Goal: Task Accomplishment & Management: Complete application form

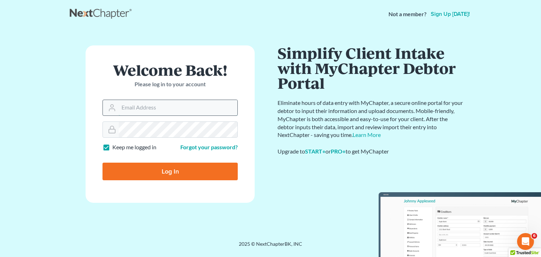
click at [187, 103] on input "Email Address" at bounding box center [178, 107] width 119 height 15
type input "[EMAIL_ADDRESS][DOMAIN_NAME]"
click at [102, 163] on input "Log In" at bounding box center [169, 172] width 135 height 18
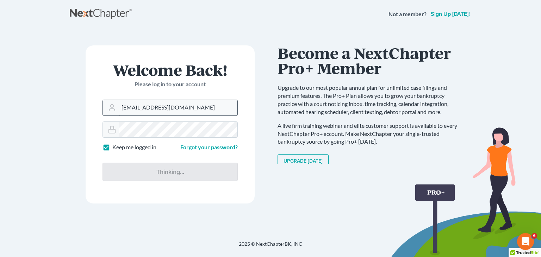
type input "Thinking..."
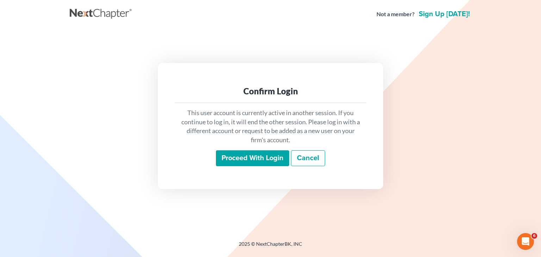
click at [260, 157] on input "Proceed with login" at bounding box center [252, 158] width 73 height 16
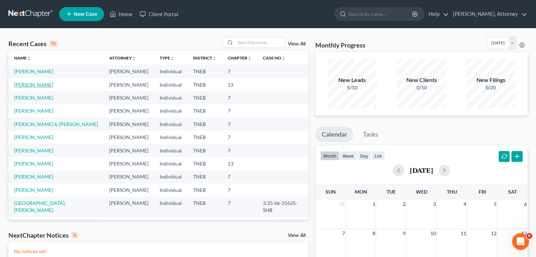
click at [37, 88] on link "[PERSON_NAME]" at bounding box center [33, 85] width 39 height 6
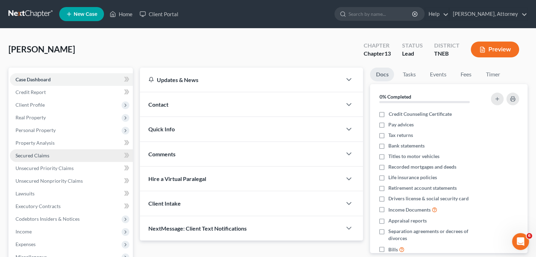
scroll to position [93, 0]
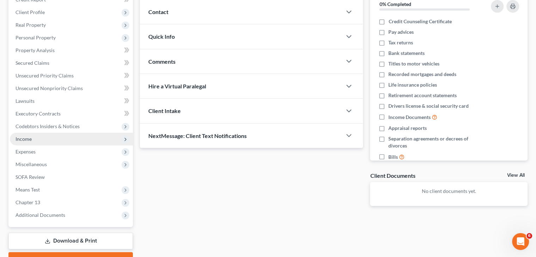
click at [33, 141] on span "Income" at bounding box center [71, 139] width 123 height 13
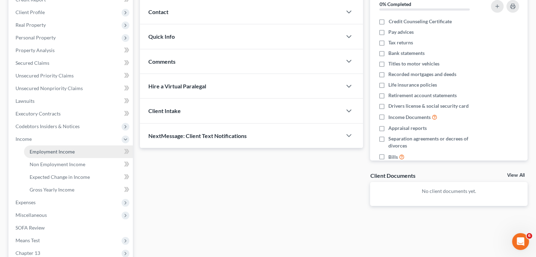
click at [50, 153] on span "Employment Income" at bounding box center [52, 152] width 45 height 6
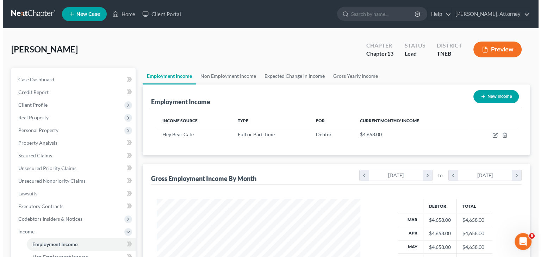
scroll to position [125, 217]
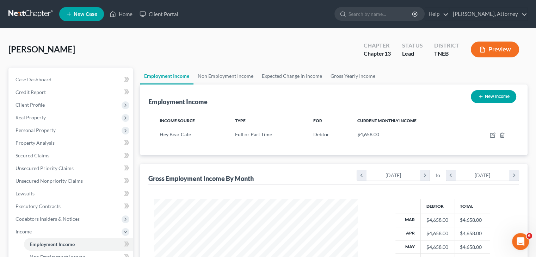
click at [491, 93] on button "New Income" at bounding box center [493, 96] width 45 height 13
select select "0"
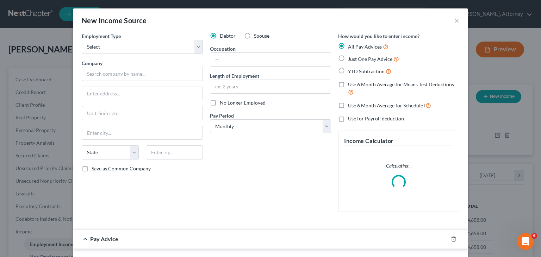
scroll to position [125, 220]
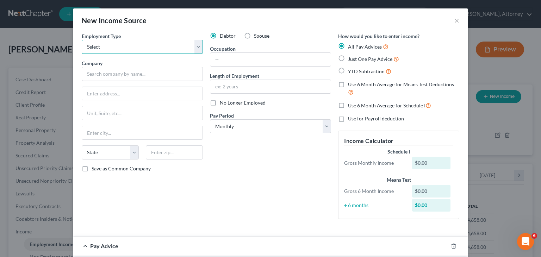
click at [125, 47] on select "Select Full or [DEMOGRAPHIC_DATA] Employment Self Employment" at bounding box center [142, 47] width 121 height 14
select select "0"
click at [82, 40] on select "Select Full or [DEMOGRAPHIC_DATA] Employment Self Employment" at bounding box center [142, 47] width 121 height 14
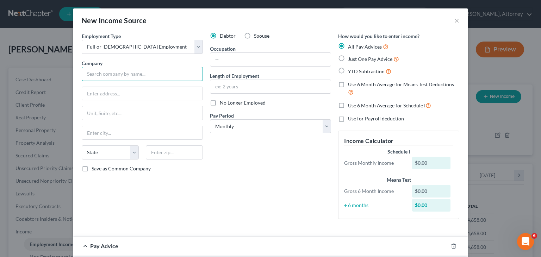
click at [135, 74] on input "text" at bounding box center [142, 74] width 121 height 14
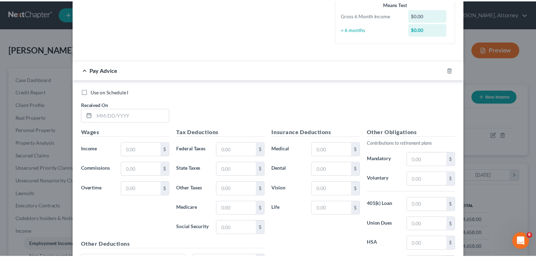
scroll to position [0, 0]
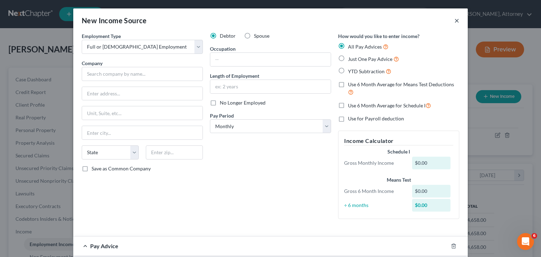
click at [454, 21] on button "×" at bounding box center [456, 20] width 5 height 8
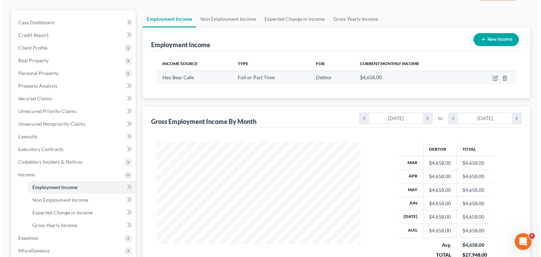
scroll to position [56, 0]
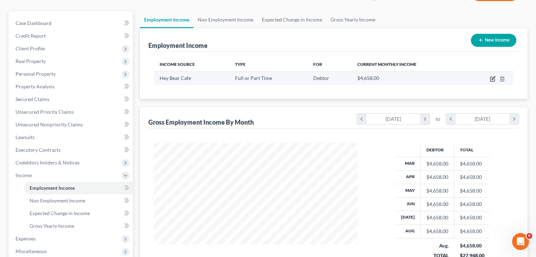
click at [492, 78] on icon "button" at bounding box center [493, 79] width 6 height 6
select select "0"
select select "44"
select select "0"
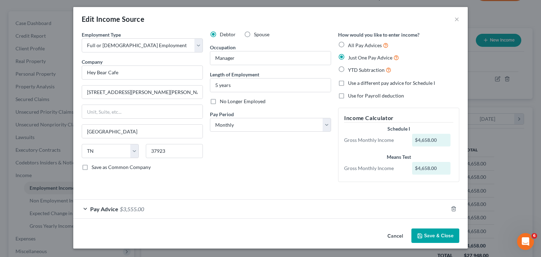
scroll to position [1, 0]
click at [346, 213] on div "Pay Advice $3,555.00" at bounding box center [260, 209] width 375 height 19
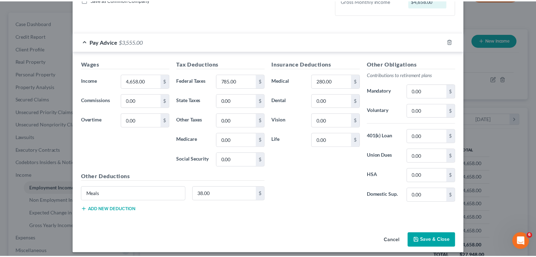
scroll to position [172, 0]
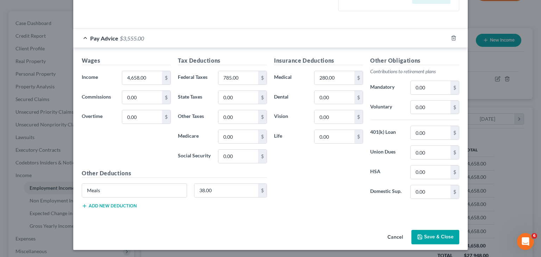
click at [428, 231] on button "Save & Close" at bounding box center [435, 237] width 48 height 15
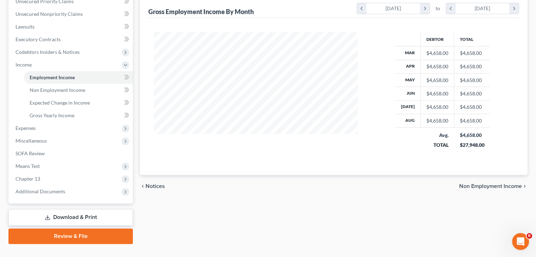
scroll to position [0, 0]
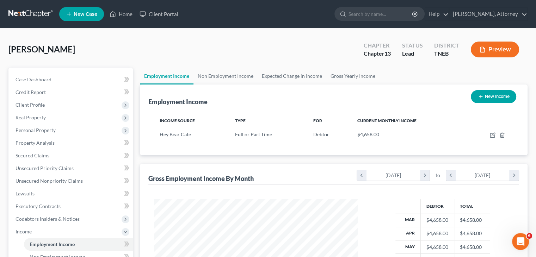
click at [497, 45] on button "Preview" at bounding box center [495, 50] width 48 height 16
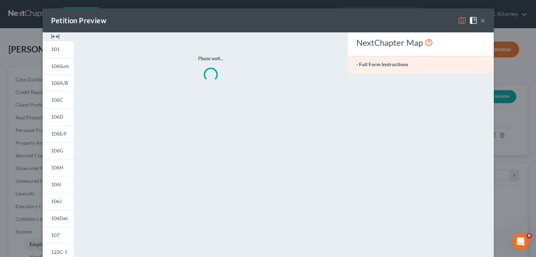
scroll to position [125, 220]
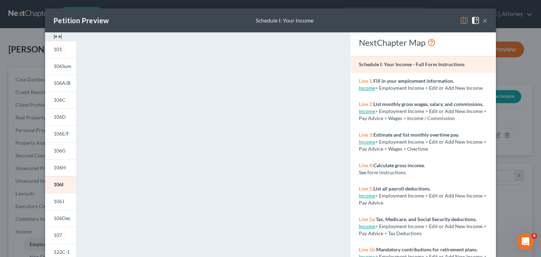
click at [460, 20] on img at bounding box center [464, 20] width 8 height 8
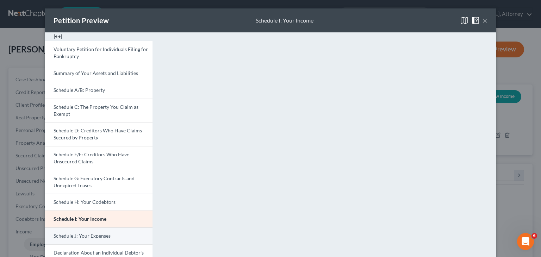
click at [101, 235] on span "Schedule J: Your Expenses" at bounding box center [82, 236] width 57 height 6
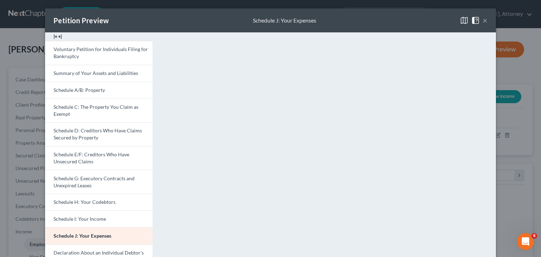
click at [508, 64] on div "Petition Preview Schedule J: Your Expenses × Voluntary Petition for Individuals…" at bounding box center [270, 128] width 541 height 257
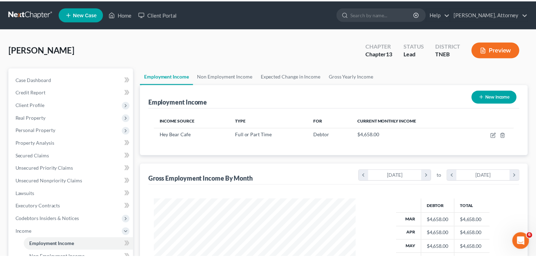
scroll to position [352070, 351977]
